Goal: Information Seeking & Learning: Learn about a topic

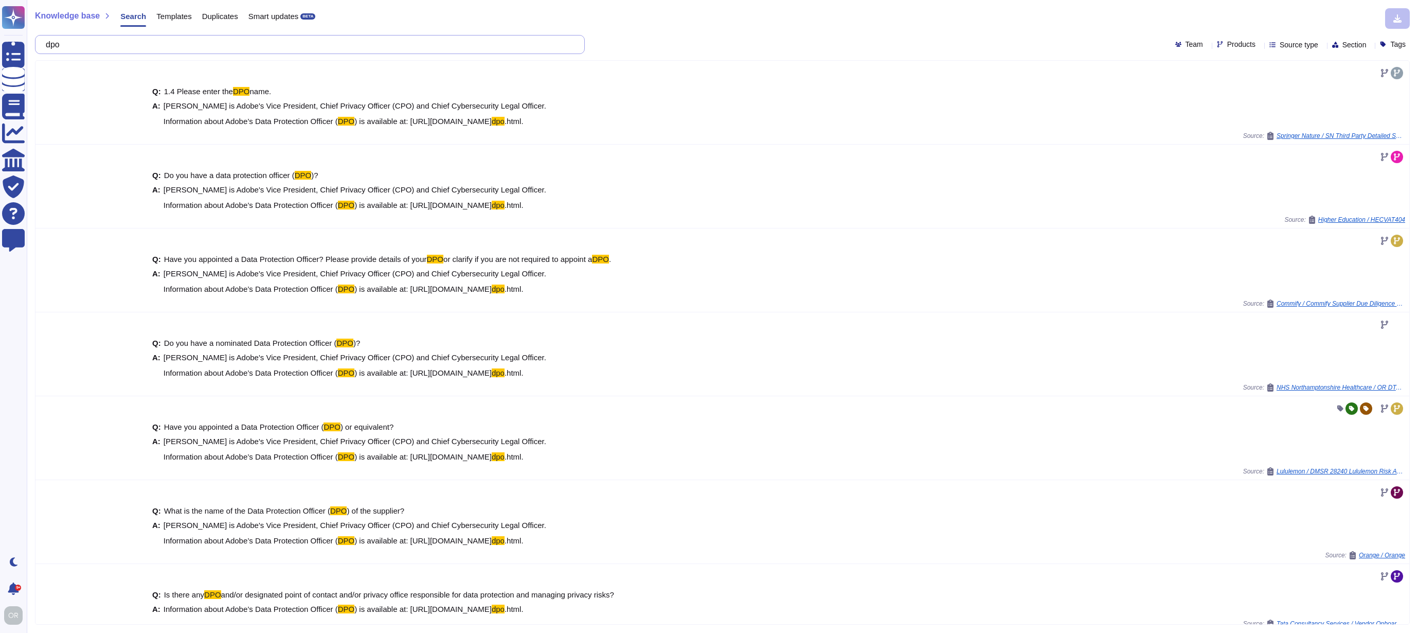
drag, startPoint x: 80, startPoint y: 44, endPoint x: 36, endPoint y: 44, distance: 43.7
click at [36, 44] on div "dpo" at bounding box center [310, 44] width 550 height 19
click at [187, 18] on span "Templates" at bounding box center [173, 16] width 35 height 8
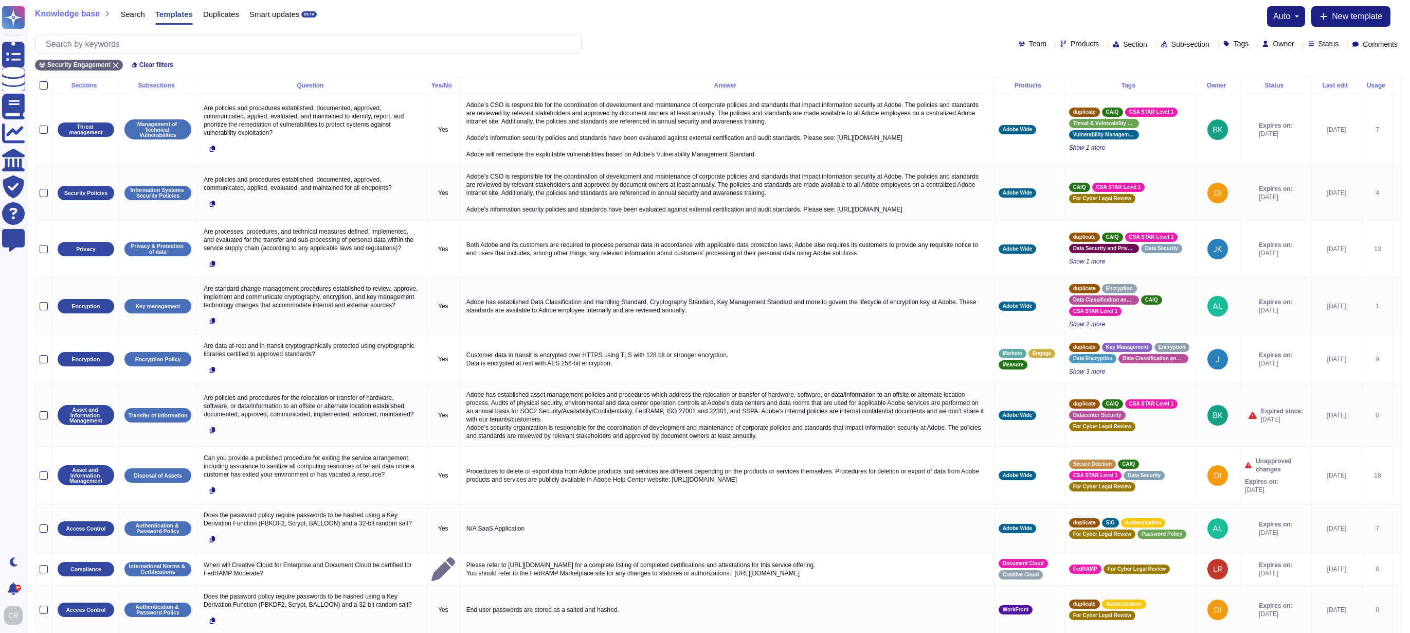
click at [1071, 44] on span "Products" at bounding box center [1085, 43] width 28 height 7
type input "crea"
click at [1063, 89] on span "Creative Cloud" at bounding box center [1071, 92] width 51 height 9
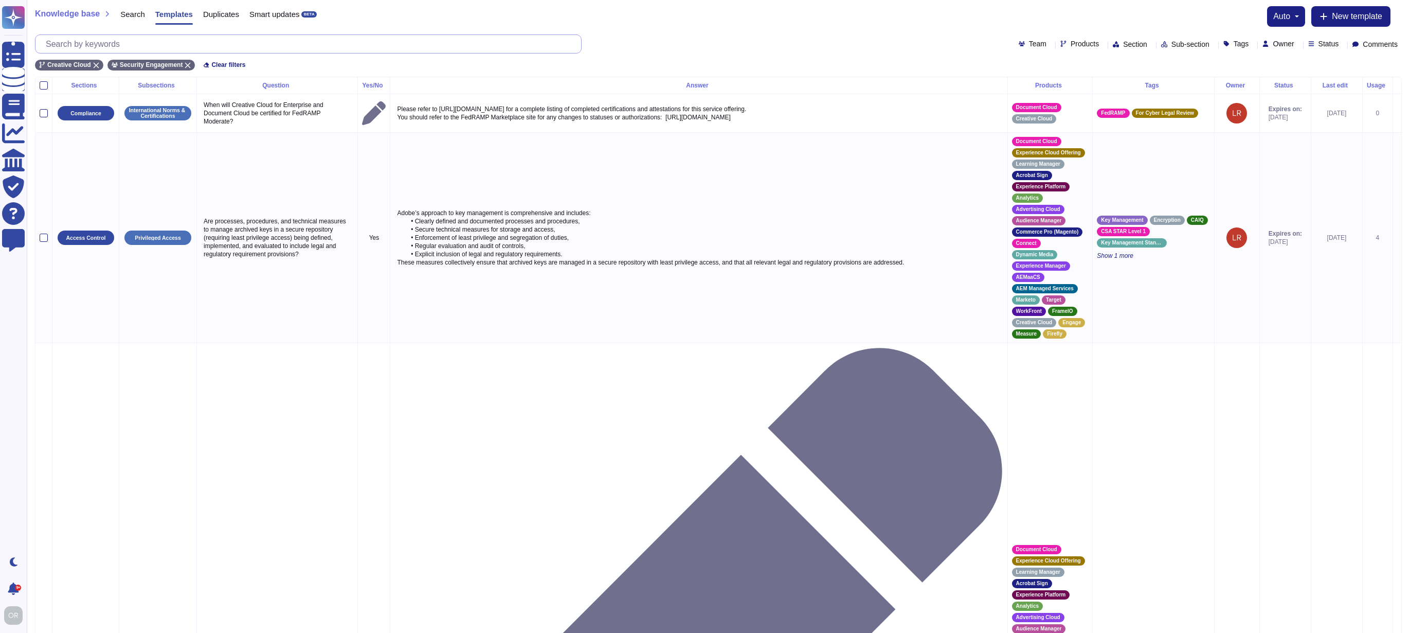
click at [200, 45] on input "text" at bounding box center [311, 44] width 541 height 18
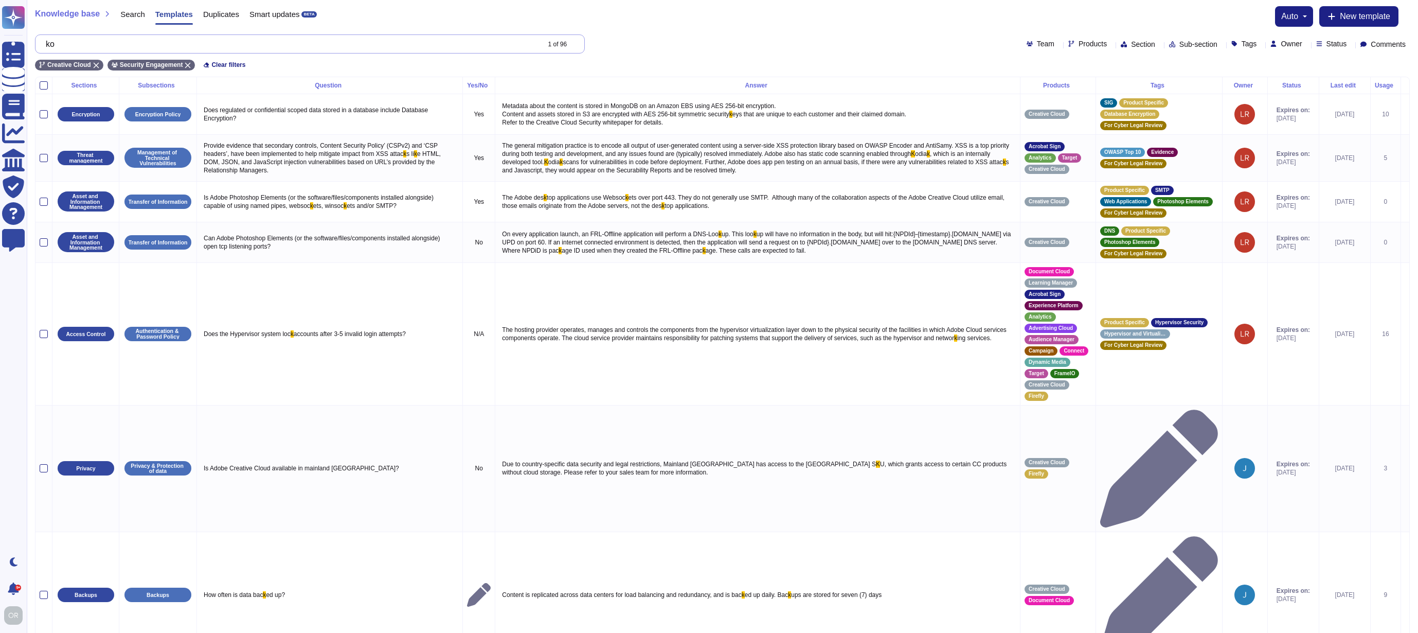
type input "k"
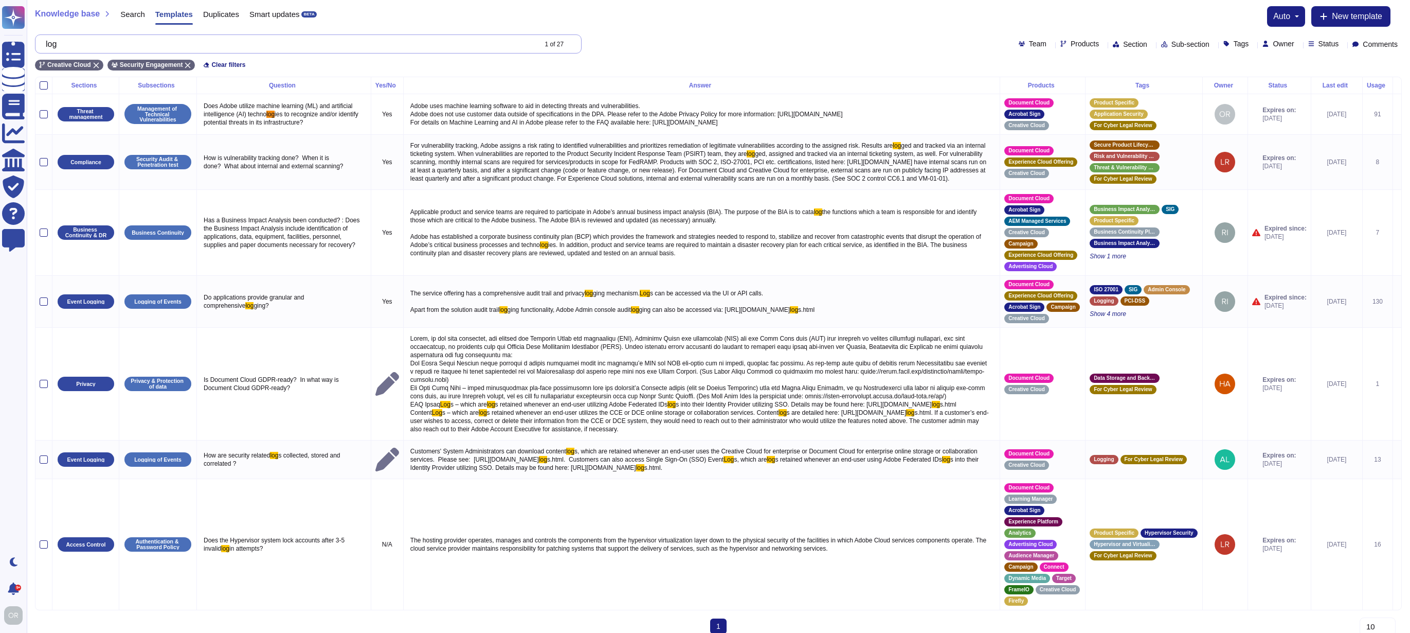
type input "logs"
